Goal: Browse casually: Explore the website without a specific task or goal

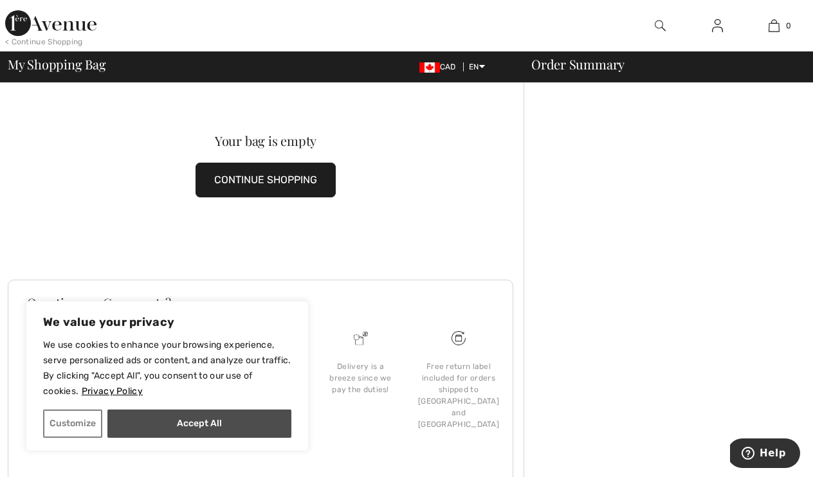
click at [228, 418] on button "Accept All" at bounding box center [199, 424] width 184 height 28
checkbox input "true"
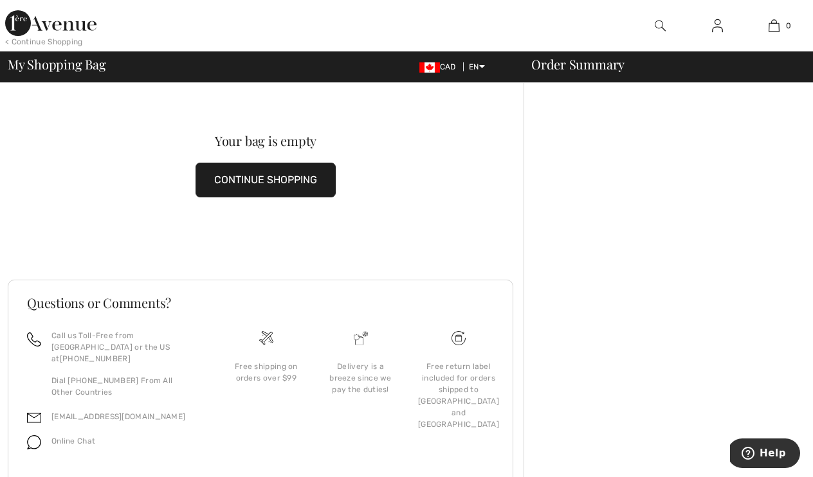
click at [295, 179] on button "CONTINUE SHOPPING" at bounding box center [266, 180] width 140 height 35
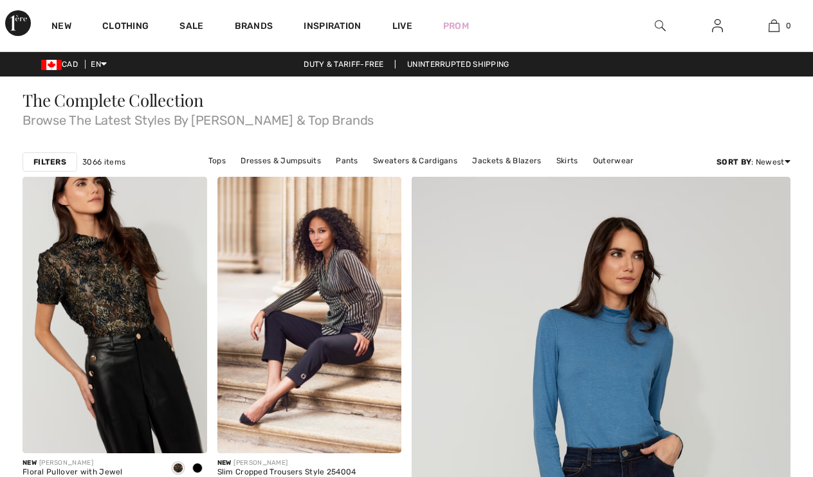
checkbox input "true"
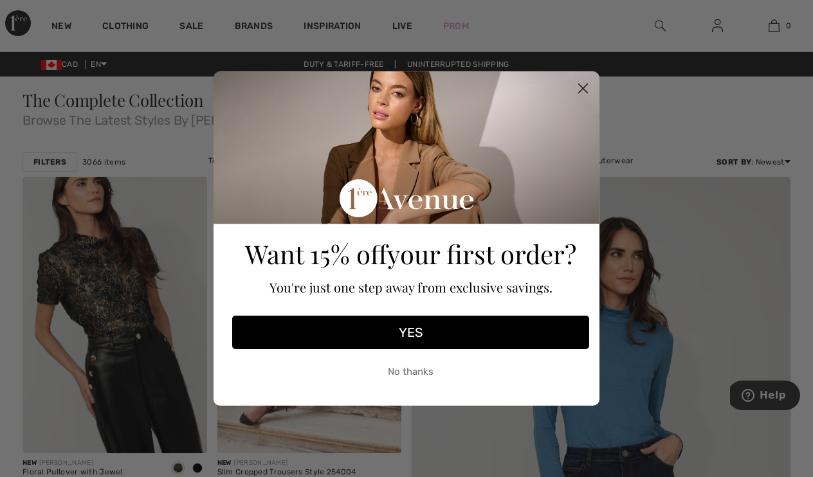
click at [431, 372] on button "No thanks" at bounding box center [410, 372] width 357 height 32
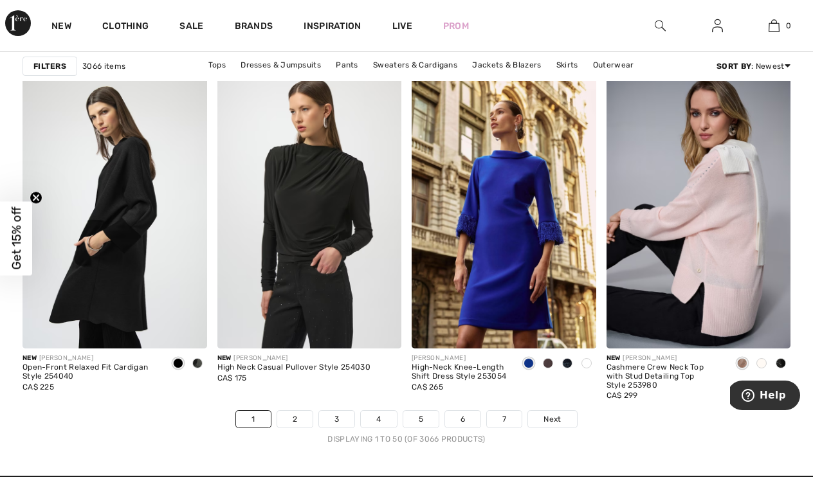
scroll to position [5064, 0]
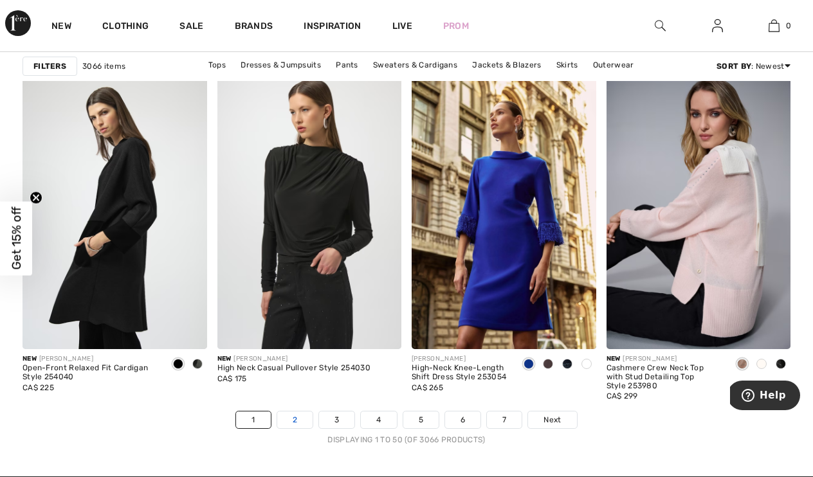
click at [298, 415] on link "2" at bounding box center [294, 420] width 35 height 17
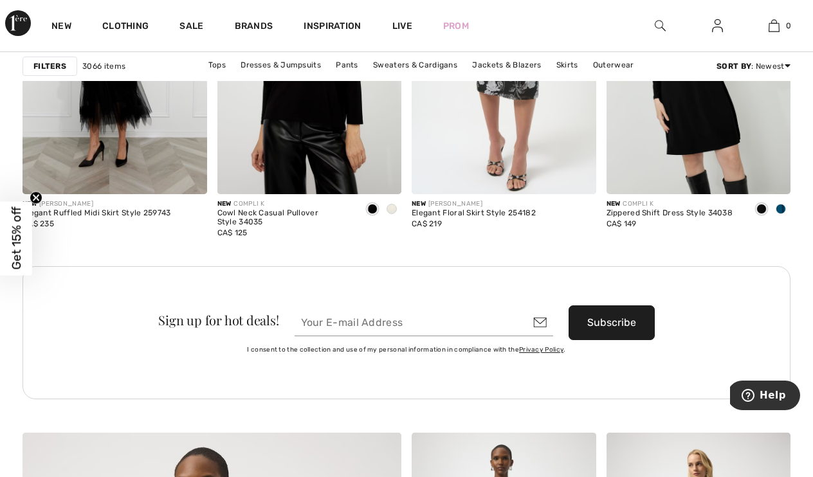
scroll to position [2490, 0]
